Goal: Navigation & Orientation: Find specific page/section

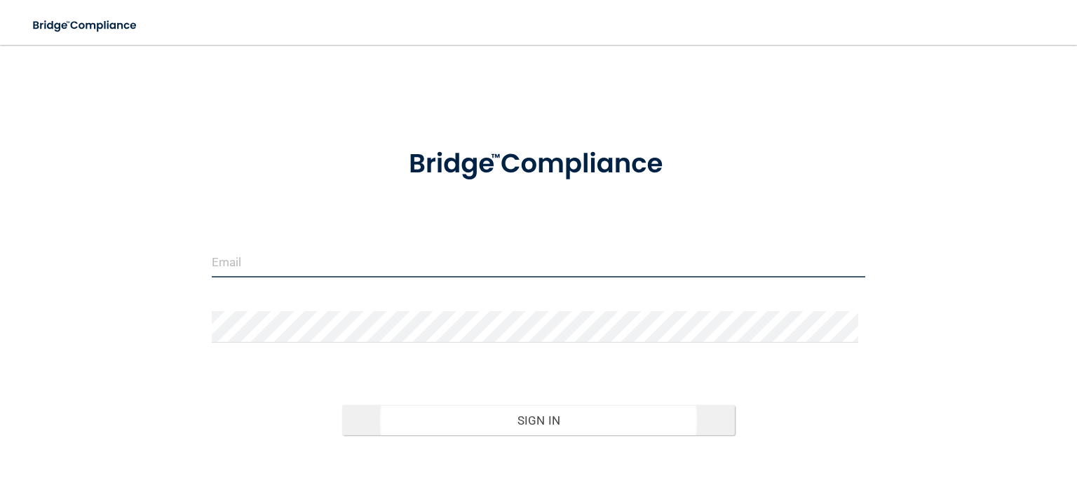
type input "[EMAIL_ADDRESS][DOMAIN_NAME]"
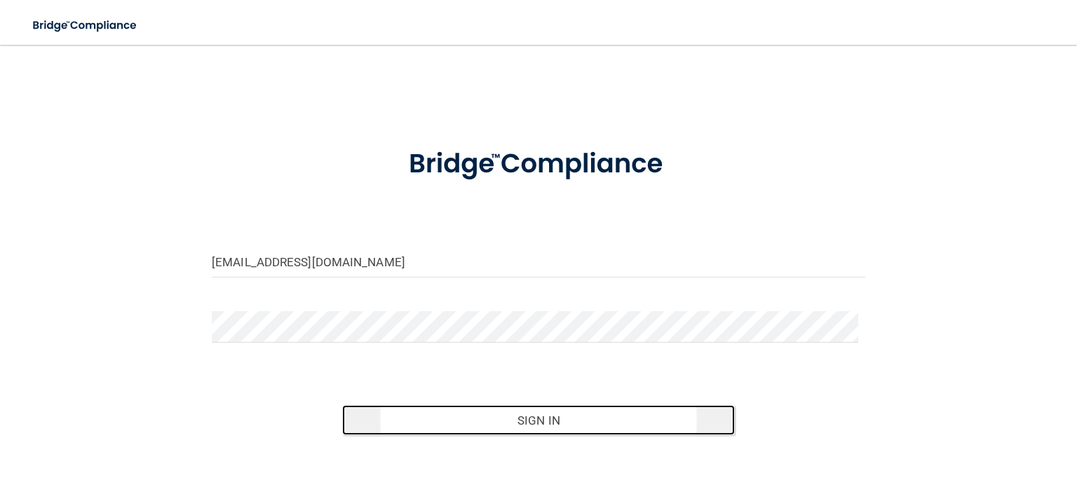
click at [561, 418] on button "Sign In" at bounding box center [538, 420] width 392 height 31
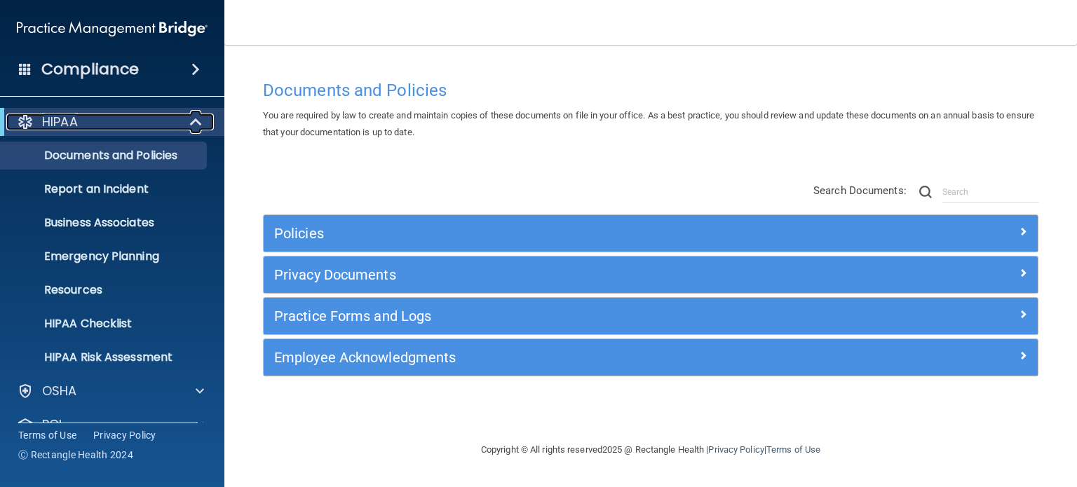
click at [201, 125] on span at bounding box center [197, 122] width 12 height 17
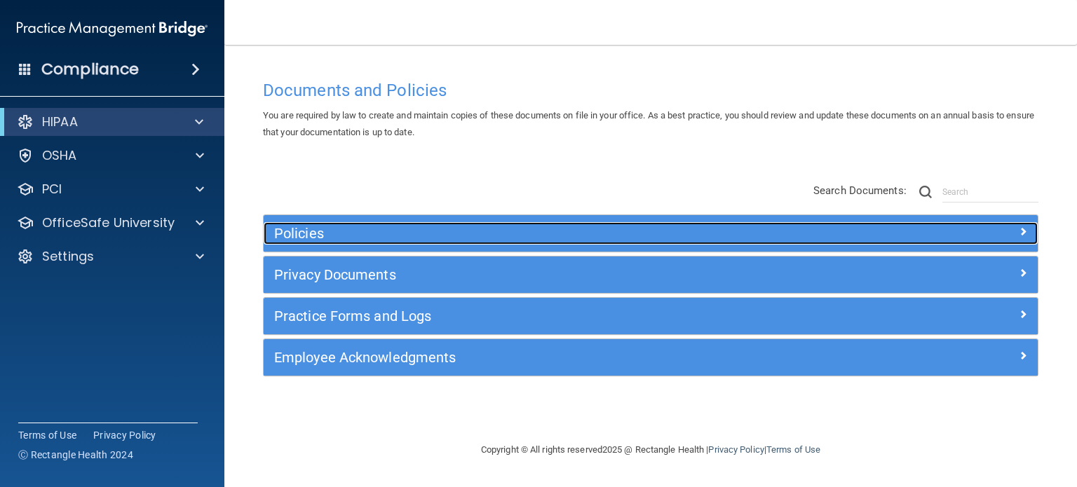
click at [1021, 229] on span at bounding box center [1023, 231] width 8 height 17
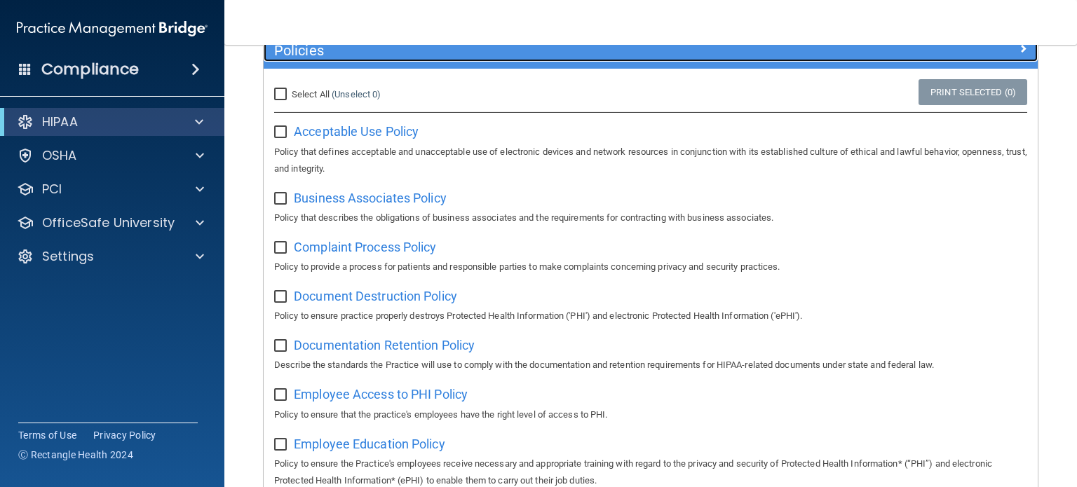
scroll to position [80, 0]
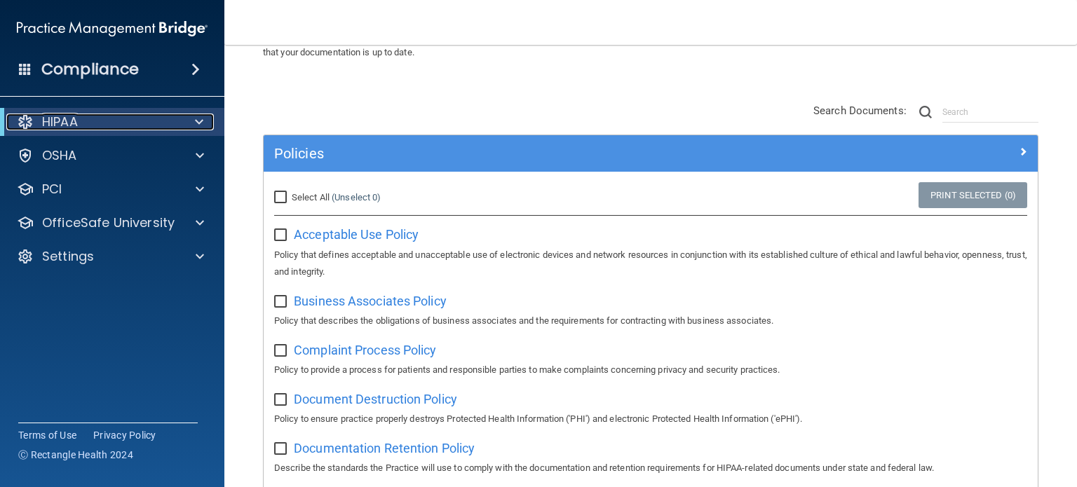
click at [199, 121] on span at bounding box center [199, 122] width 8 height 17
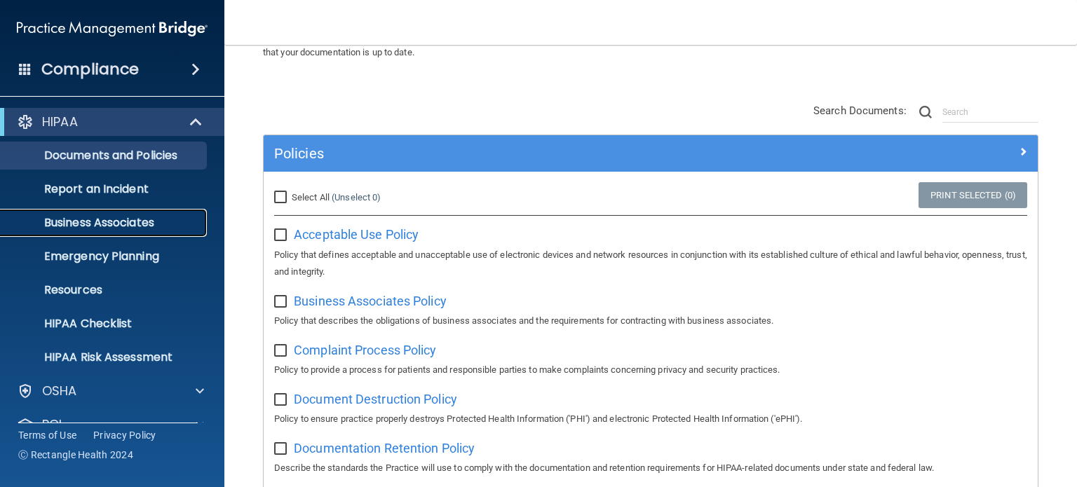
click at [109, 226] on p "Business Associates" at bounding box center [104, 223] width 191 height 14
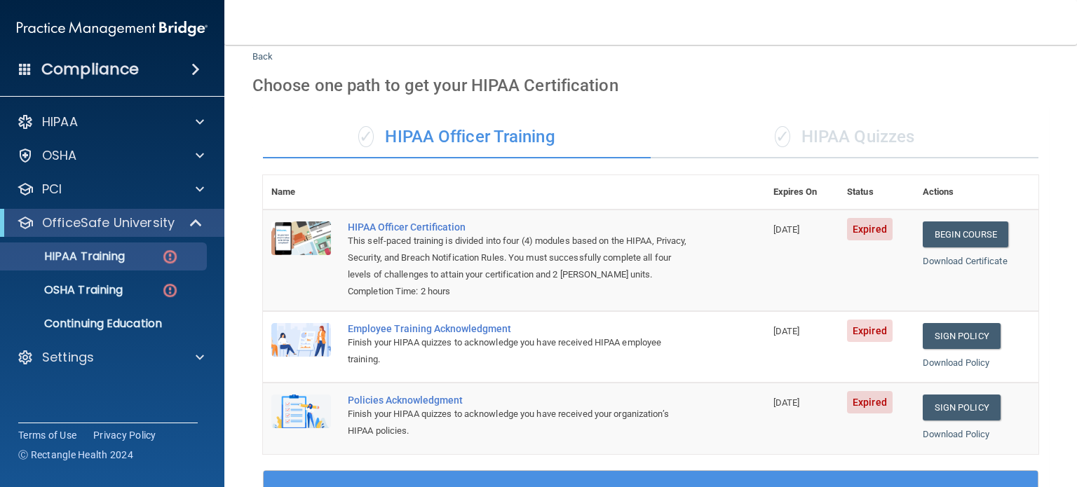
scroll to position [70, 0]
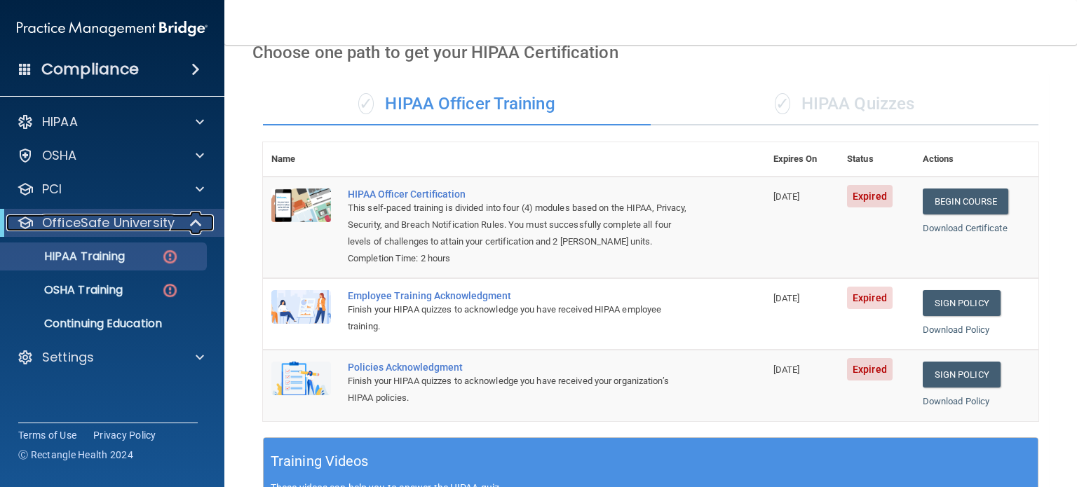
click at [196, 224] on span at bounding box center [197, 223] width 12 height 17
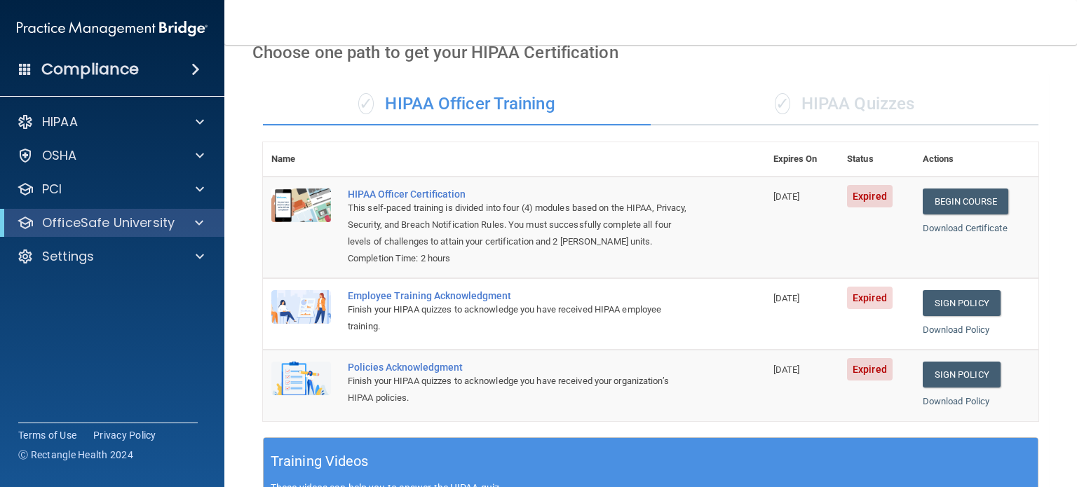
drag, startPoint x: 198, startPoint y: 389, endPoint x: 320, endPoint y: 328, distance: 137.4
click at [199, 388] on div "Compliance HIPAA Documents and Policies Report an Incident Business Associates …" at bounding box center [112, 243] width 224 height 487
